Goal: Task Accomplishment & Management: Use online tool/utility

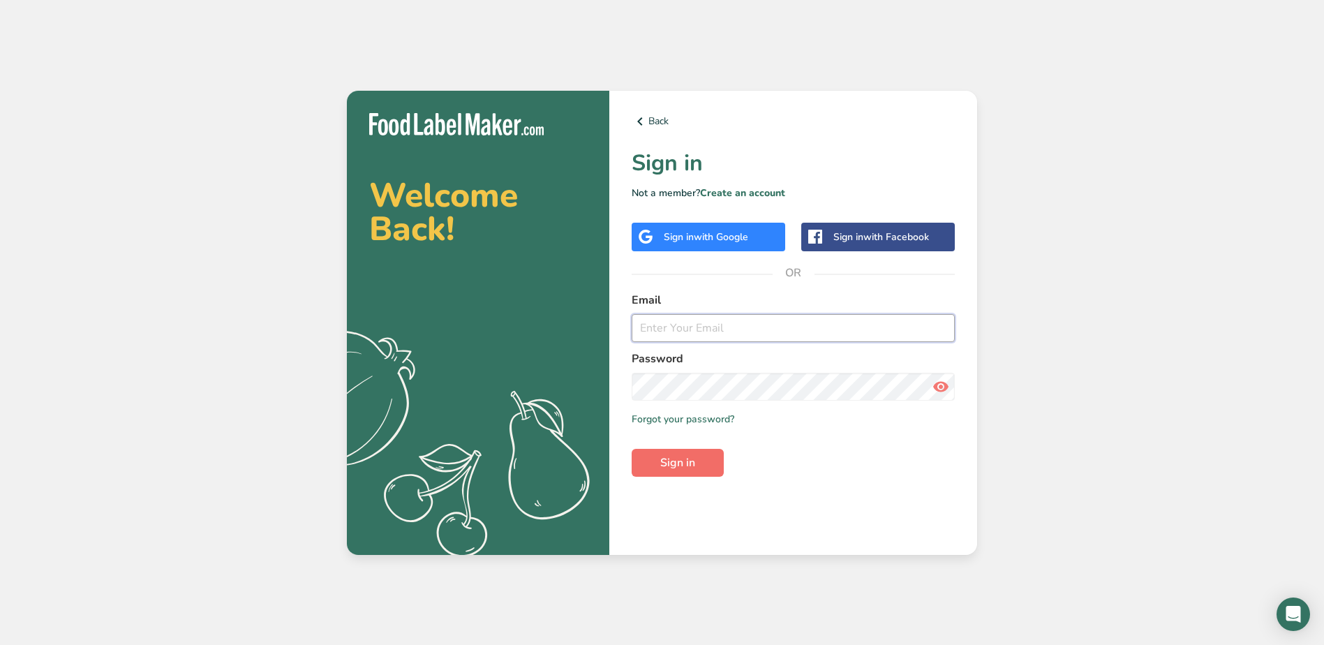
type input "[EMAIL_ADDRESS][DOMAIN_NAME]"
click at [666, 456] on span "Sign in" at bounding box center [677, 462] width 35 height 17
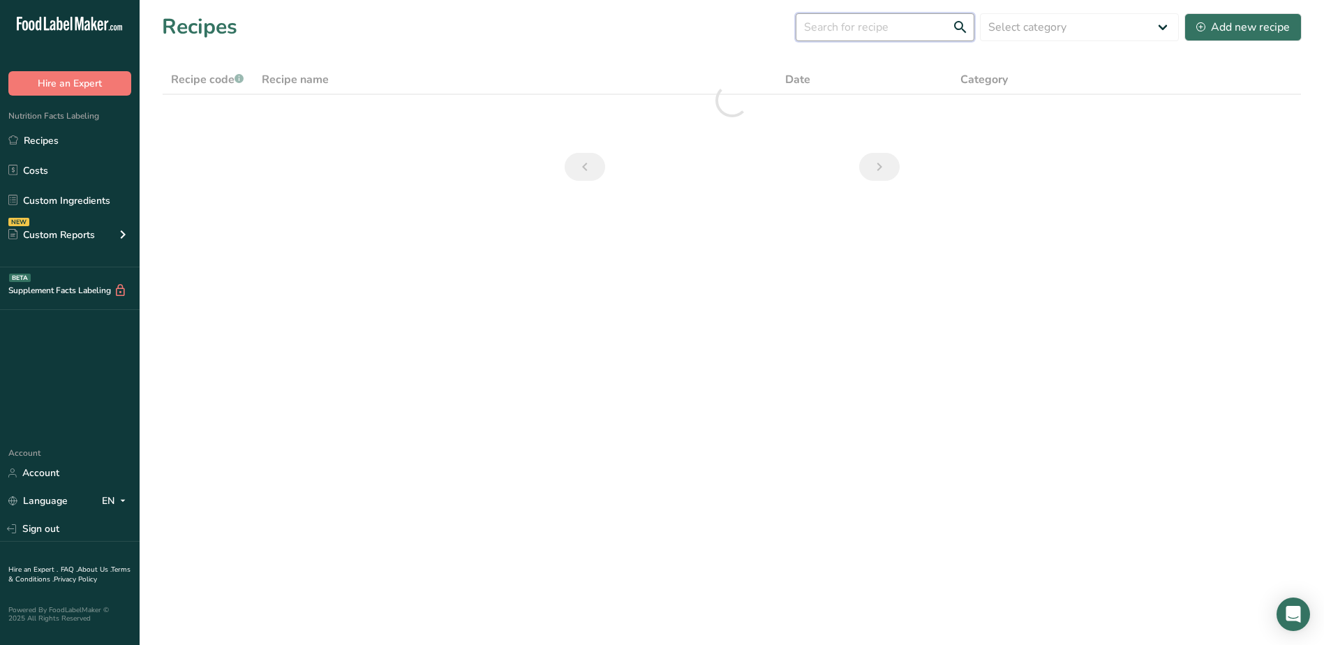
click at [900, 30] on input "text" at bounding box center [885, 27] width 179 height 28
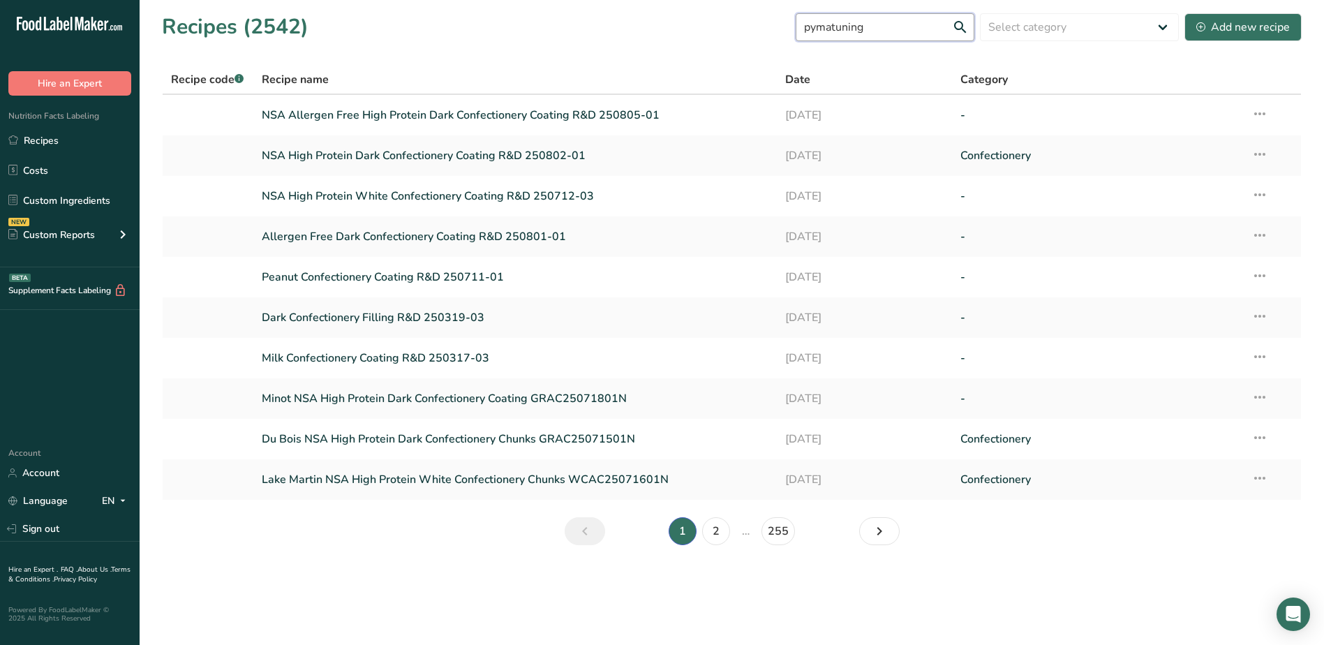
type input "pymatuning"
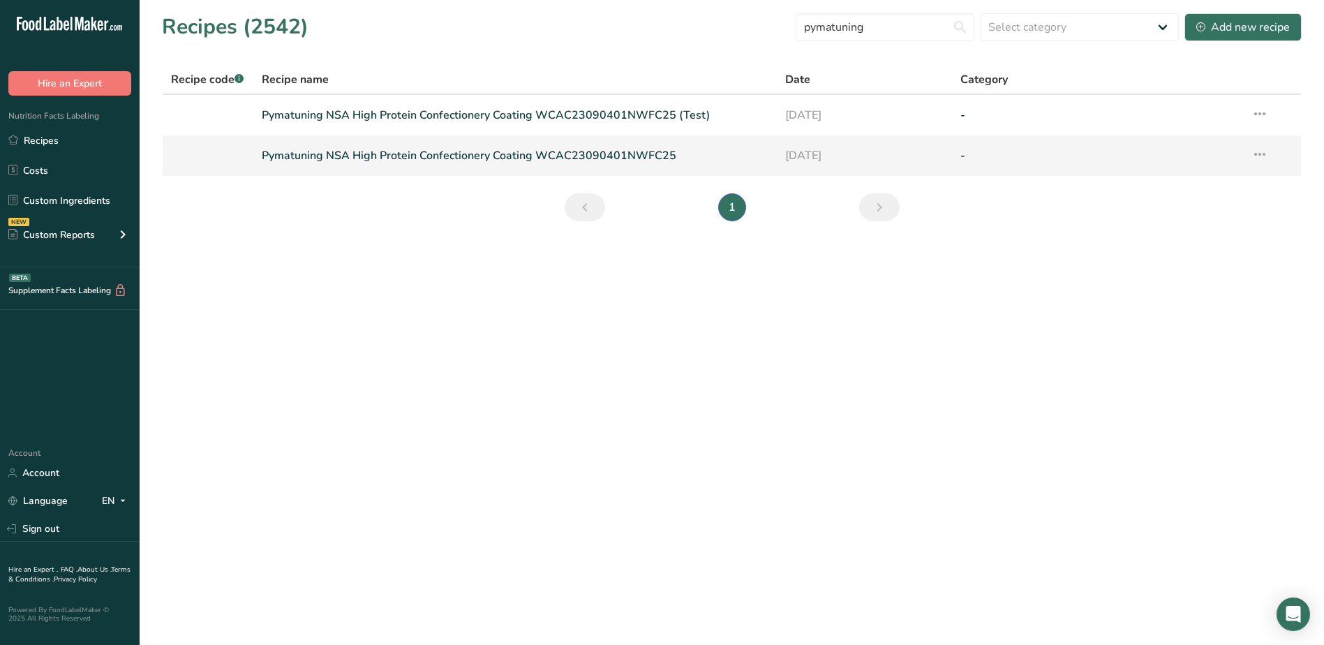
click at [388, 150] on link "Pymatuning NSA High Protein Confectionery Coating WCAC23090401NWFC25" at bounding box center [515, 155] width 507 height 29
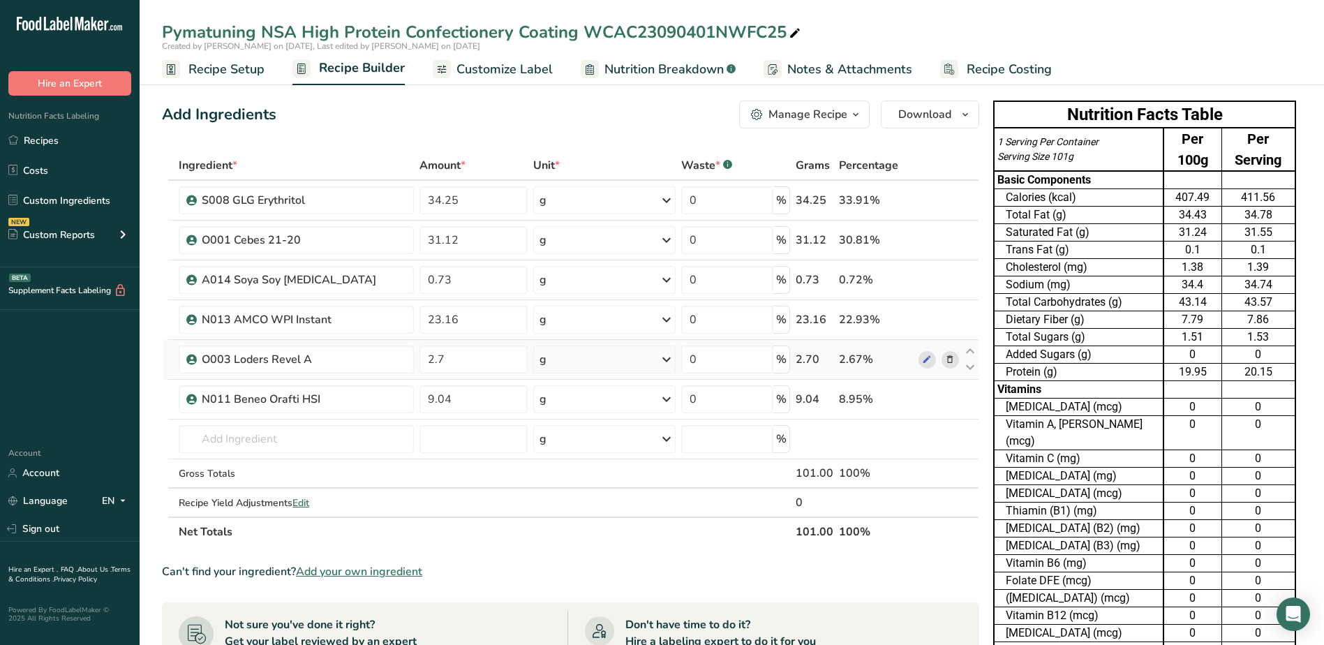
click at [950, 361] on icon at bounding box center [950, 359] width 10 height 15
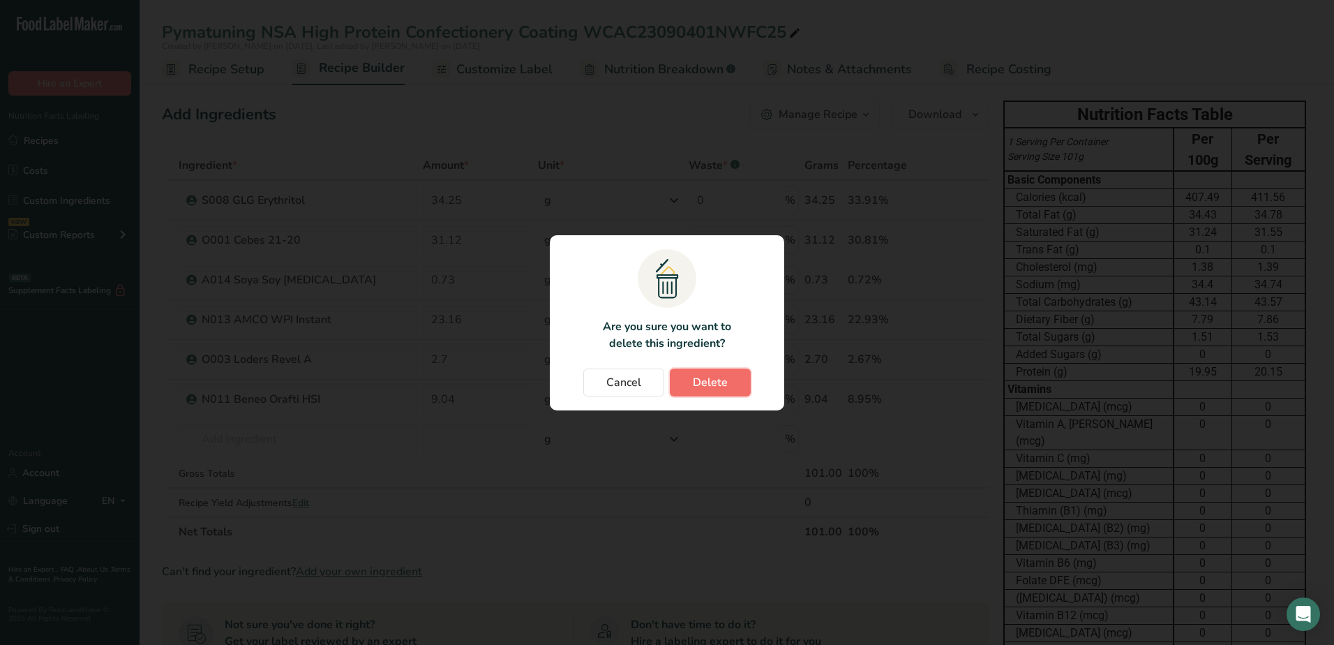
click at [742, 385] on button "Delete" at bounding box center [710, 382] width 81 height 28
type input "9.04"
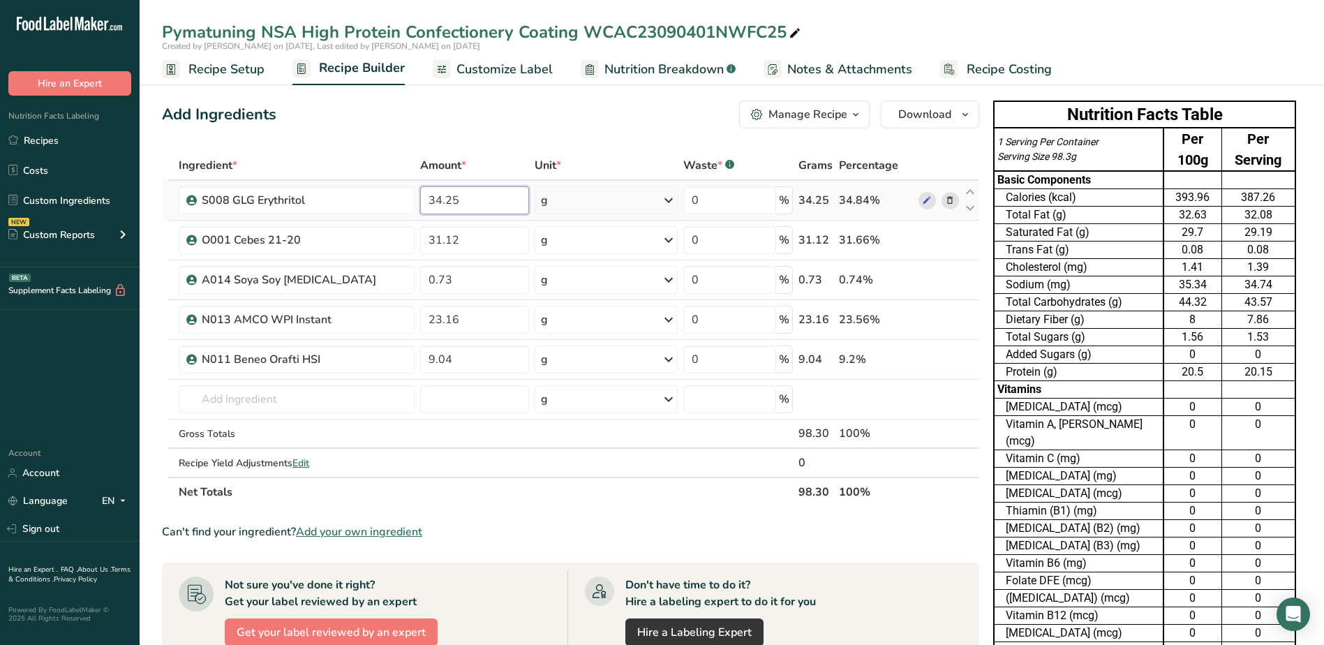
click at [480, 200] on input "34.25" at bounding box center [474, 200] width 109 height 28
type input "33.25"
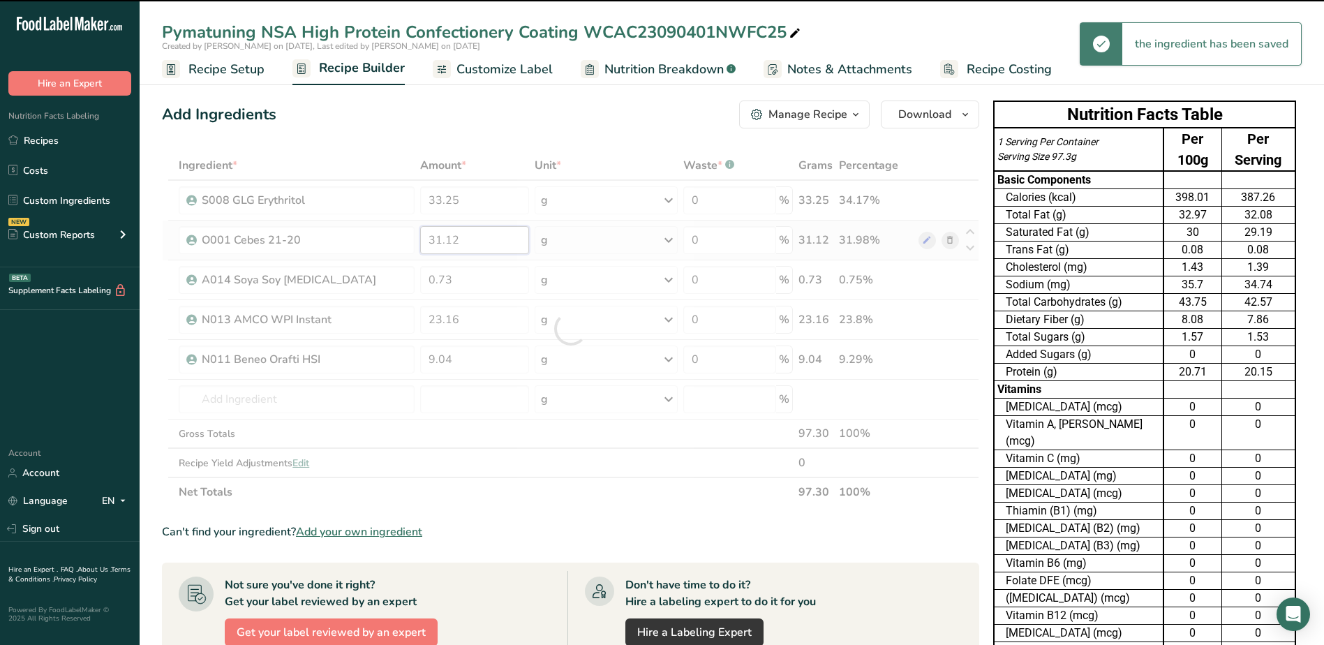
click at [476, 239] on div "Ingredient * Amount * Unit * Waste * .a-a{fill:#347362;}.b-a{fill:#fff;} Grams …" at bounding box center [570, 329] width 817 height 356
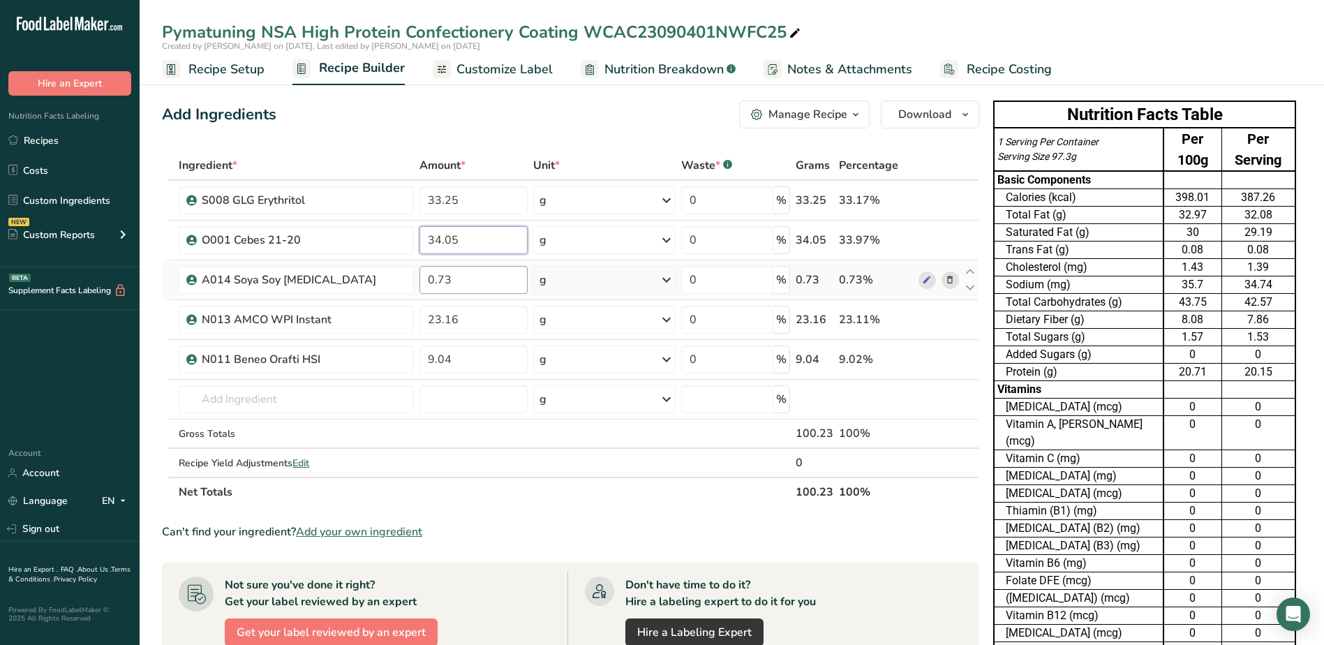
type input "34.05"
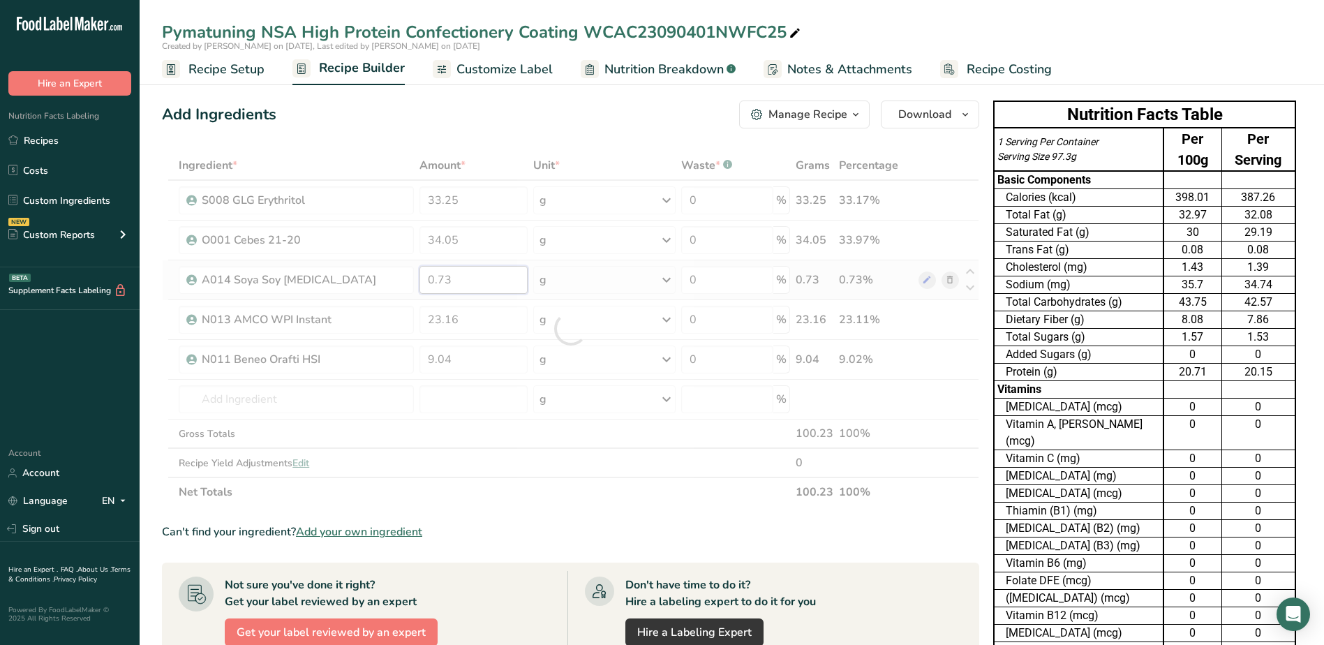
click at [470, 290] on div "Ingredient * Amount * Unit * Waste * .a-a{fill:#347362;}.b-a{fill:#fff;} Grams …" at bounding box center [570, 329] width 817 height 356
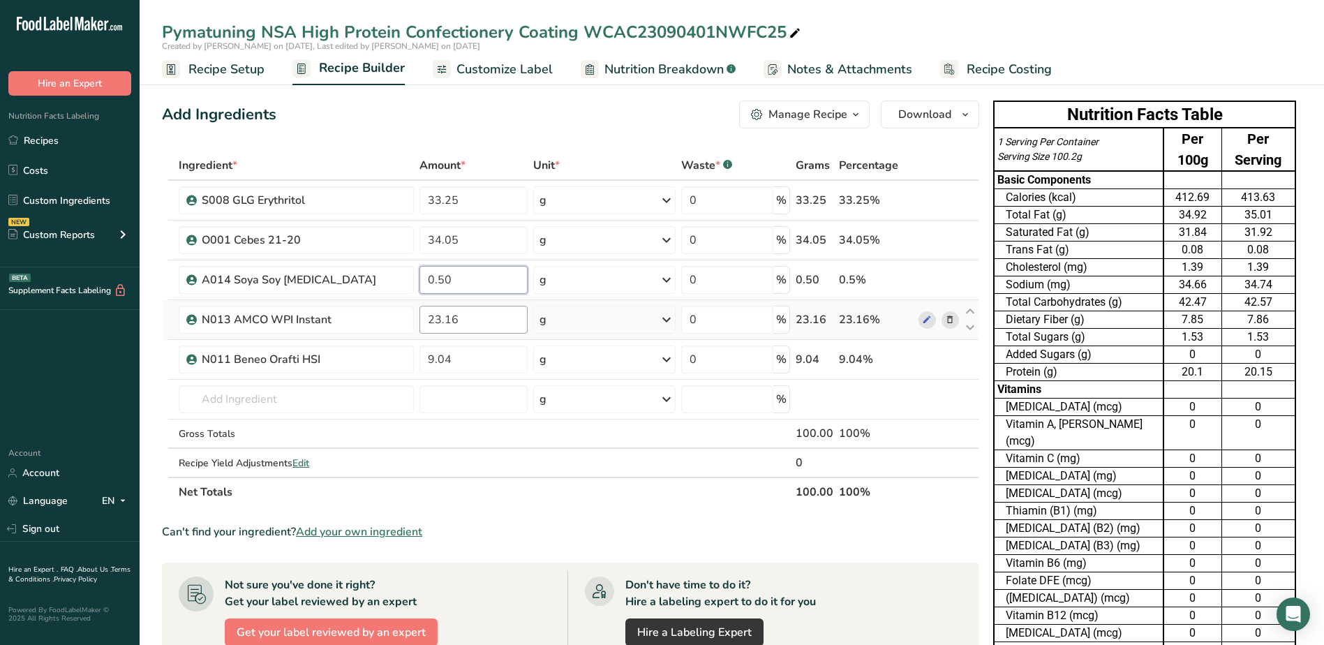
type input "0.50"
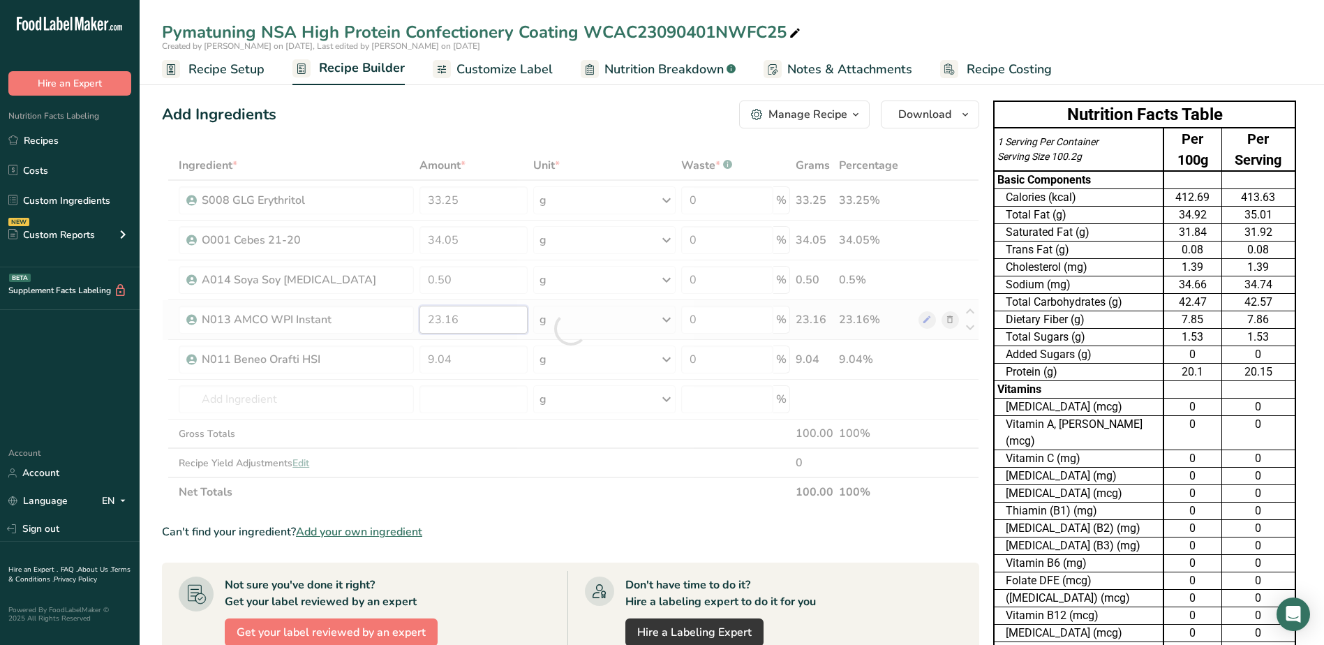
click at [463, 322] on div "Ingredient * Amount * Unit * Waste * .a-a{fill:#347362;}.b-a{fill:#fff;} Grams …" at bounding box center [570, 329] width 817 height 356
click at [474, 360] on div "Ingredient * Amount * Unit * Waste * .a-a{fill:#347362;}.b-a{fill:#fff;} Grams …" at bounding box center [570, 329] width 817 height 356
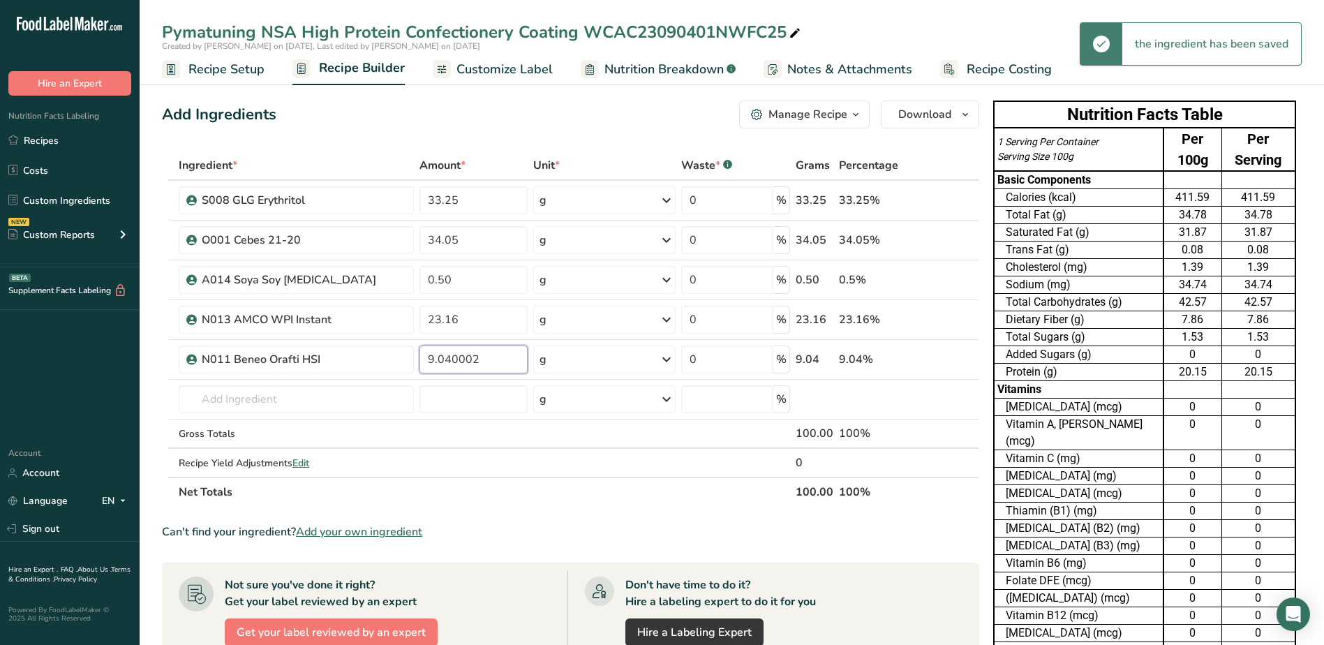
type input "9.040002"
click at [507, 70] on span "Customize Label" at bounding box center [504, 69] width 96 height 19
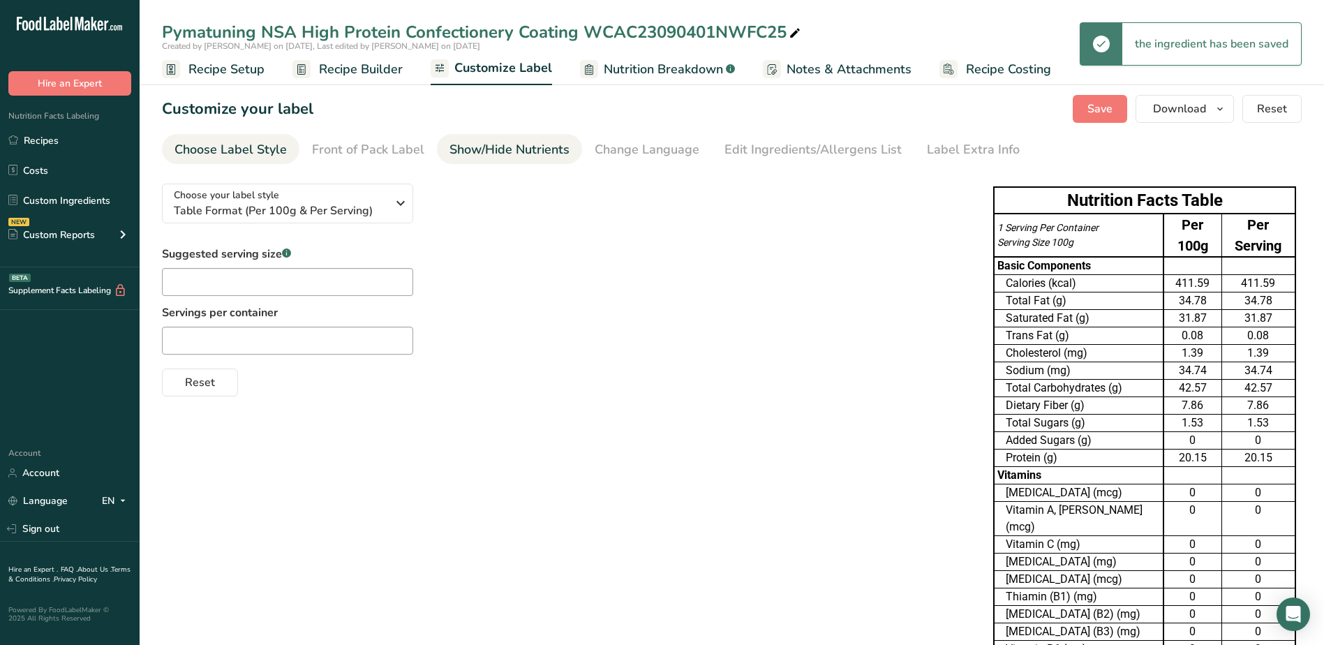
click at [511, 159] on link "Show/Hide Nutrients" at bounding box center [509, 149] width 120 height 31
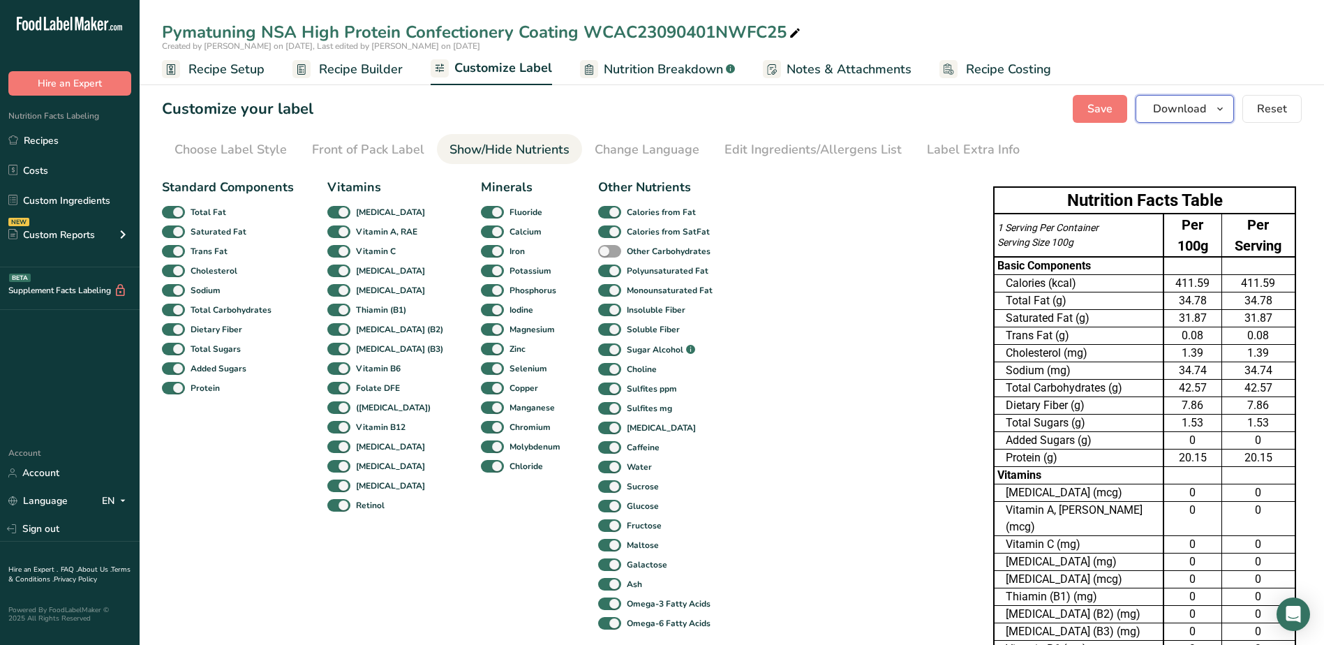
click at [1225, 116] on icon "button" at bounding box center [1219, 108] width 11 height 17
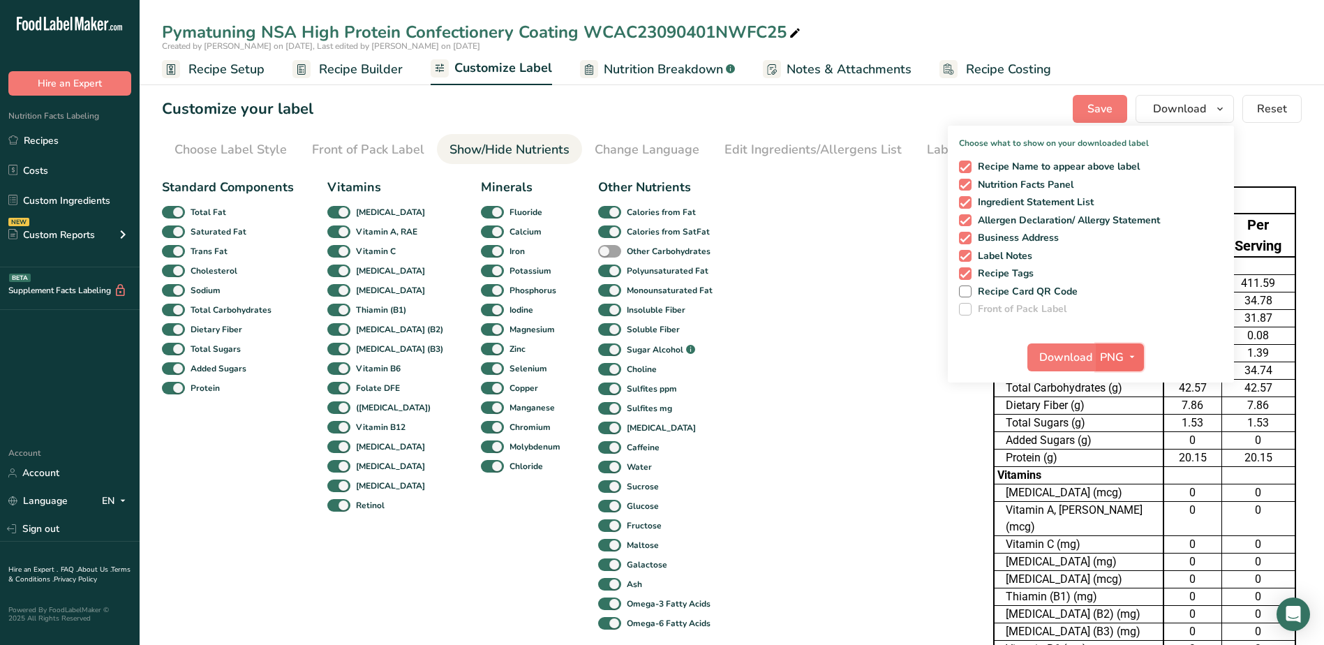
click at [1117, 354] on span "PNG" at bounding box center [1112, 357] width 24 height 17
click at [1118, 482] on link "XLSX" at bounding box center [1121, 477] width 45 height 23
checkbox input "false"
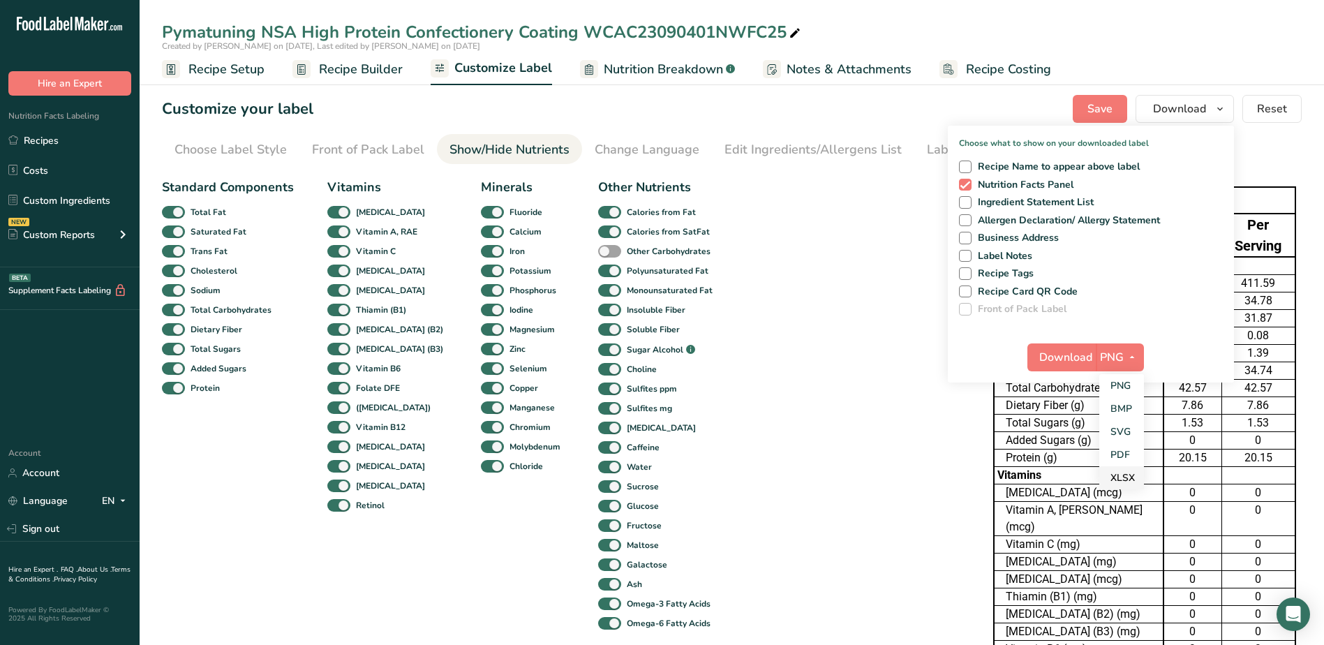
checkbox input "false"
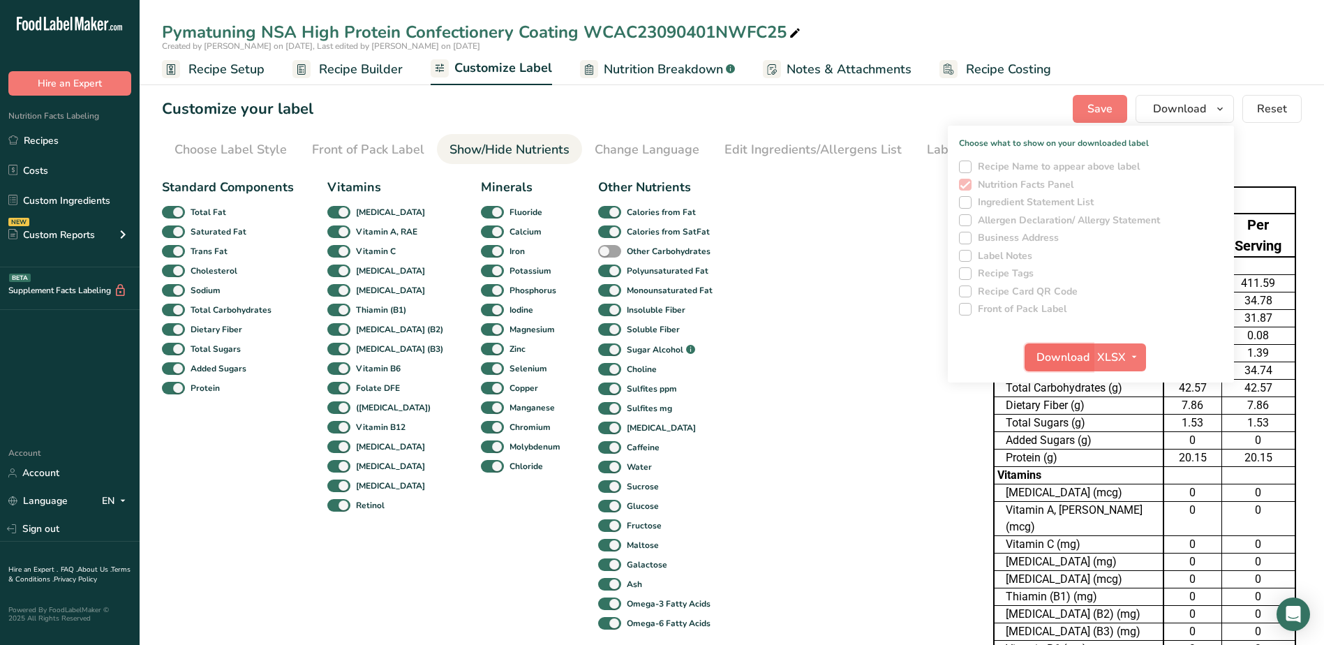
click at [1066, 371] on button "Download" at bounding box center [1058, 357] width 68 height 28
